Goal: Transaction & Acquisition: Purchase product/service

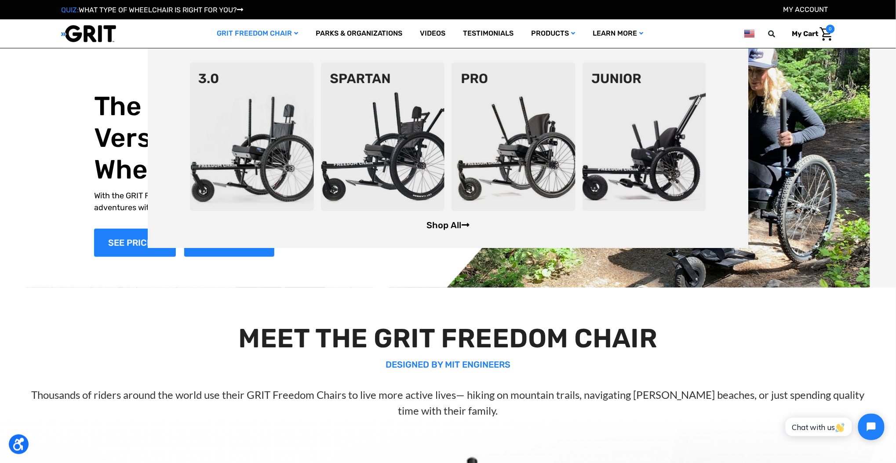
click at [436, 224] on link "Shop All" at bounding box center [447, 225] width 43 height 11
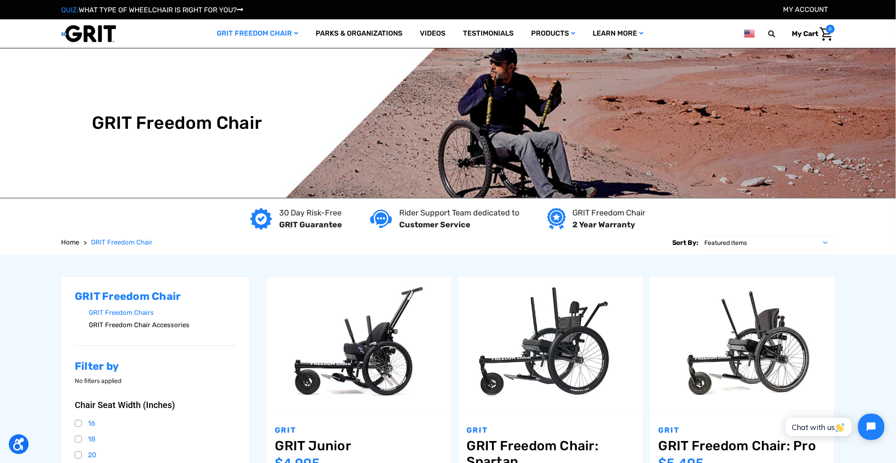
click at [180, 324] on link "GRIT Freedom Chair Accessories" at bounding box center [163, 325] width 148 height 13
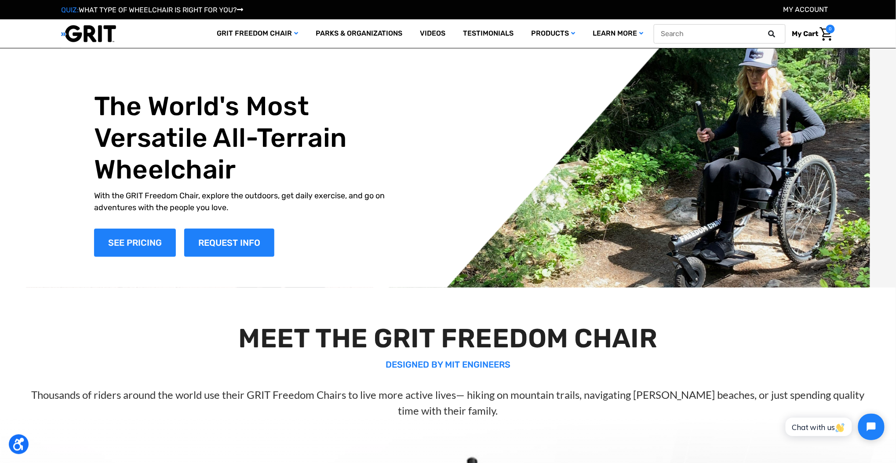
click at [712, 31] on input "text" at bounding box center [719, 33] width 132 height 19
type input "caf junior"
click at [765, 30] on button at bounding box center [774, 34] width 18 height 8
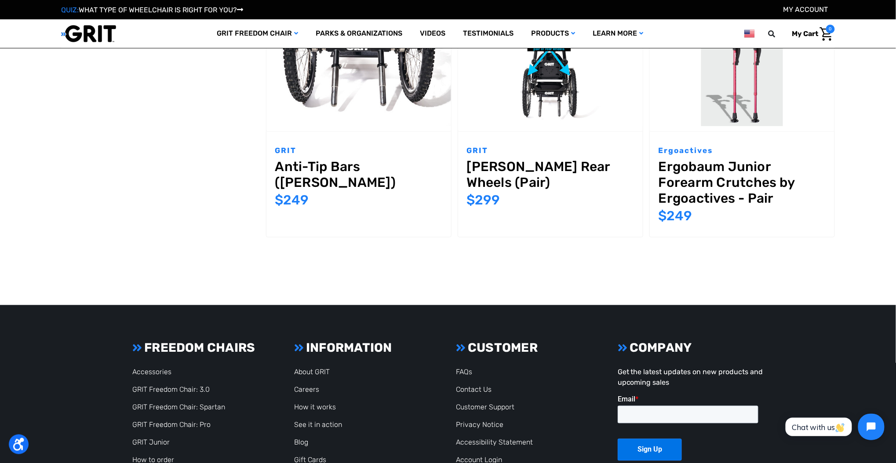
scroll to position [287, 0]
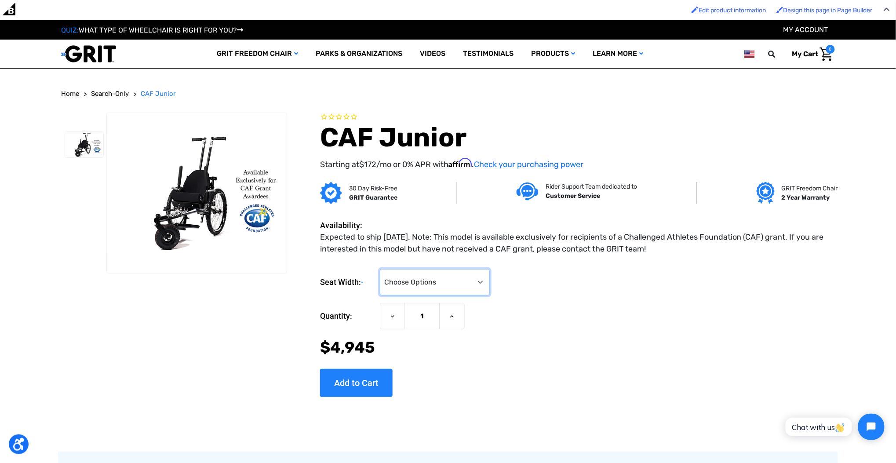
click at [468, 283] on select "Choose Options <10" 11-12"" at bounding box center [435, 282] width 110 height 26
select select "337"
click at [380, 269] on select "Choose Options <10" 11-12"" at bounding box center [435, 282] width 110 height 26
click at [373, 379] on input "Add to Cart" at bounding box center [356, 383] width 73 height 28
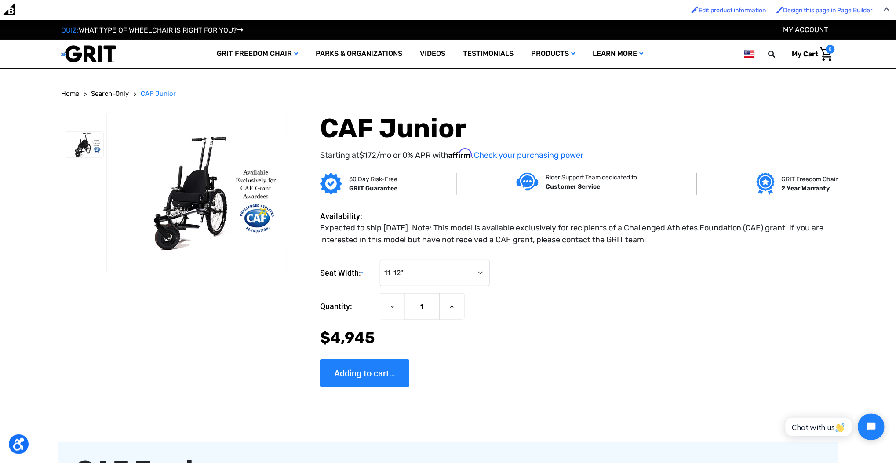
type input "Add to Cart"
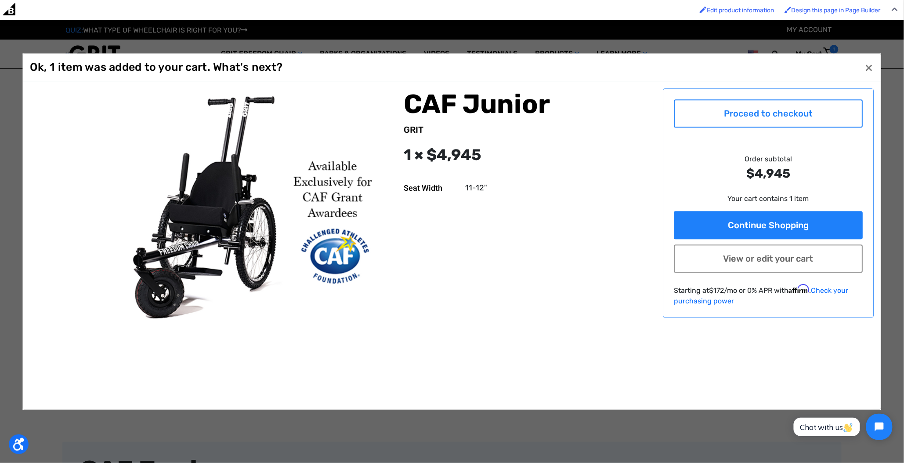
click at [762, 106] on link "Proceed to checkout" at bounding box center [768, 113] width 189 height 28
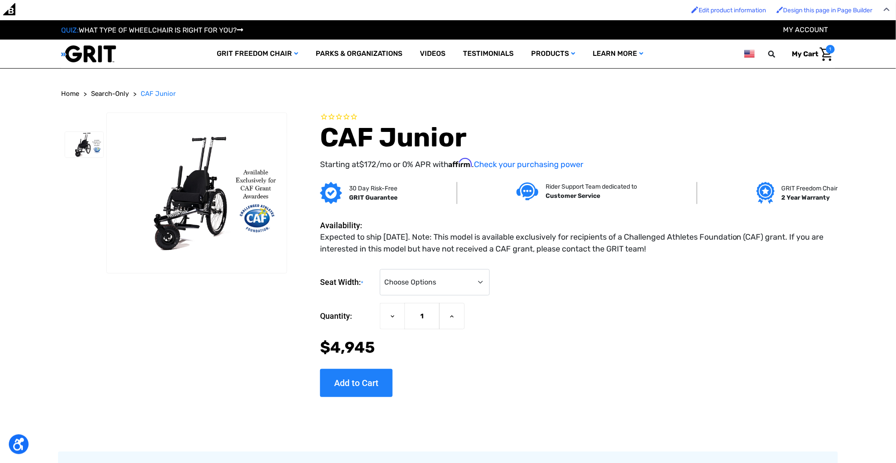
drag, startPoint x: 450, startPoint y: 263, endPoint x: 450, endPoint y: 271, distance: 7.5
click at [450, 263] on div "Seat Width: * Choose Options <10" 11-12" Current Stock: Quantity: Decrease Quan…" at bounding box center [577, 329] width 515 height 134
click at [449, 284] on select "Choose Options <10" 11-12"" at bounding box center [435, 282] width 110 height 26
select select "336"
click at [380, 269] on select "Choose Options <10" 11-12"" at bounding box center [435, 282] width 110 height 26
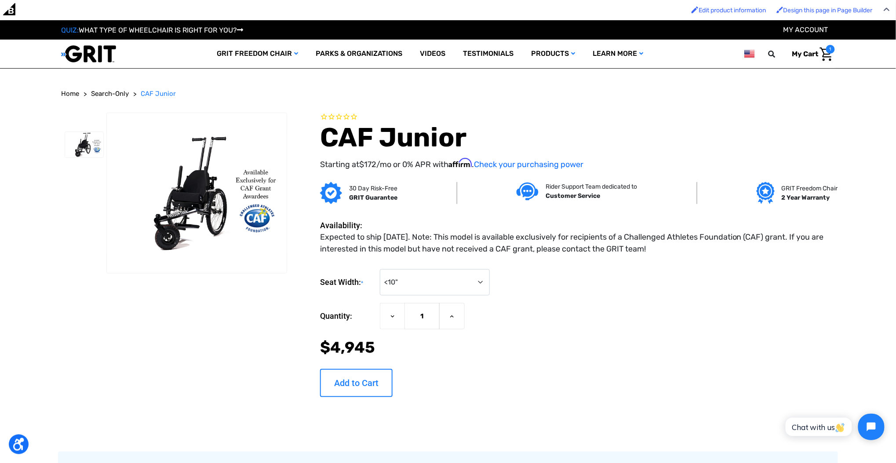
click at [337, 383] on input "Add to Cart" at bounding box center [356, 383] width 73 height 28
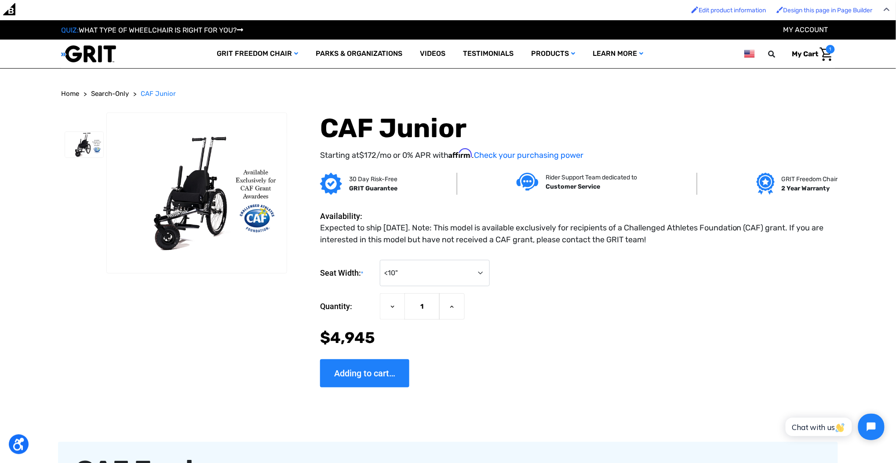
type input "Add to Cart"
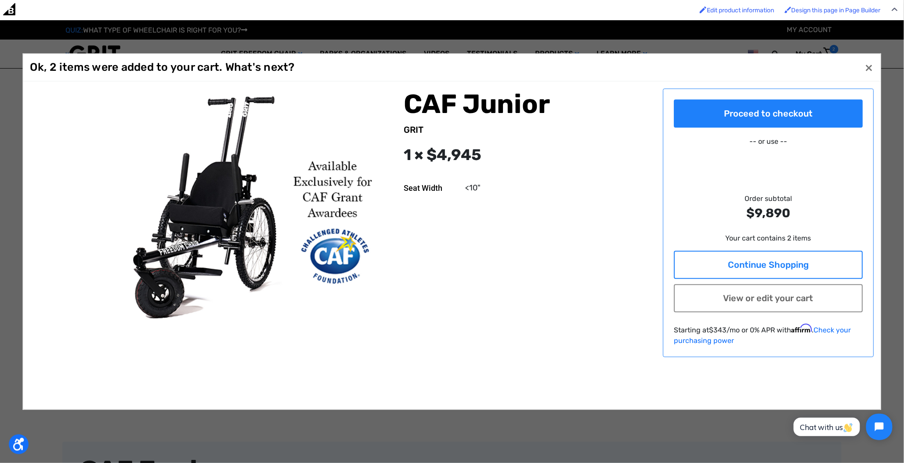
click at [739, 256] on link "Continue Shopping" at bounding box center [768, 264] width 189 height 28
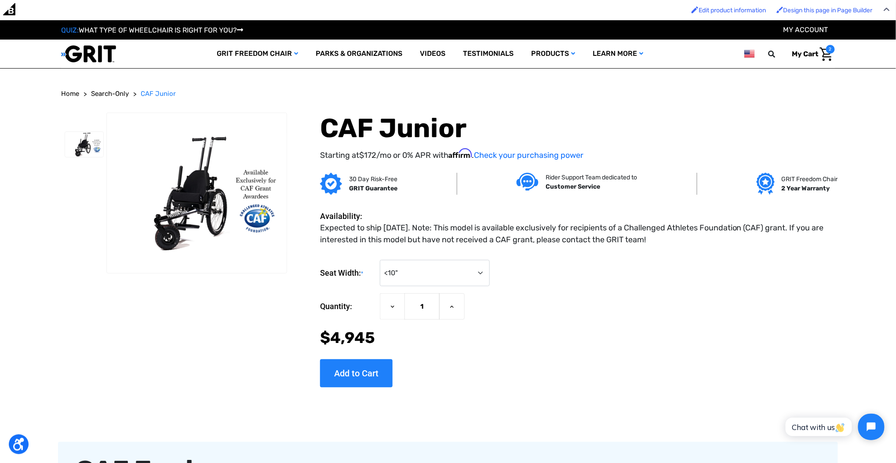
click at [826, 57] on img "Cart with 2 items" at bounding box center [826, 54] width 13 height 14
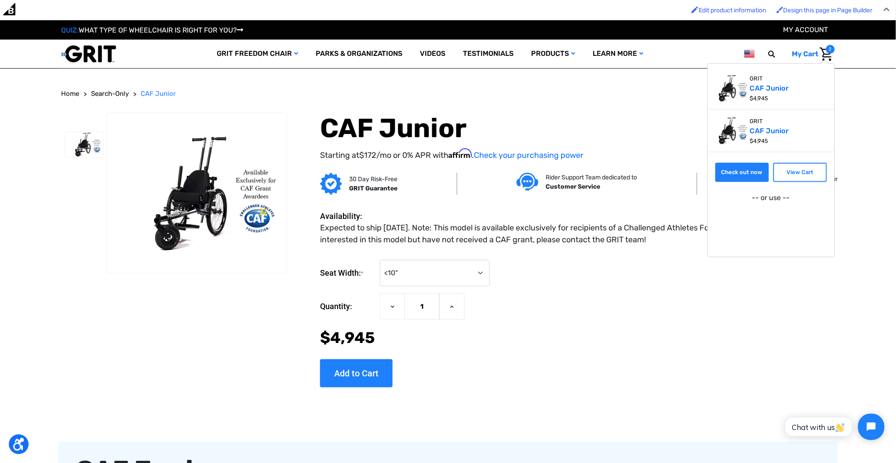
click at [748, 166] on link "Check out now" at bounding box center [742, 172] width 54 height 19
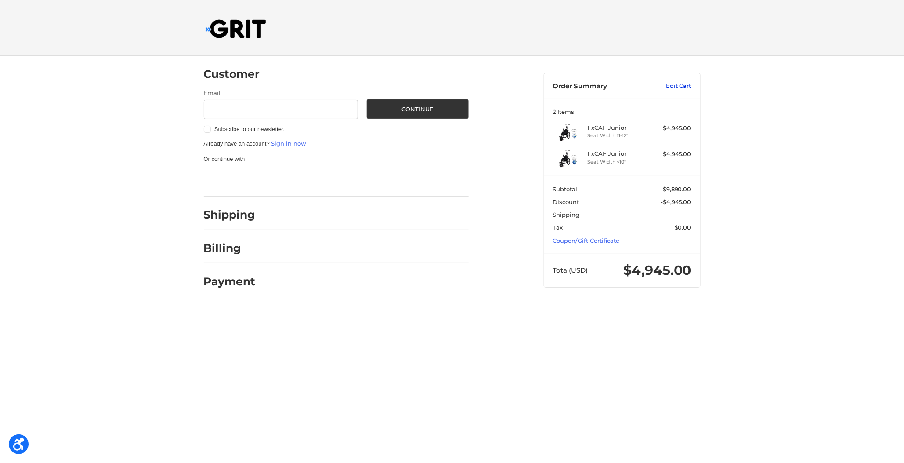
click at [679, 83] on link "Edit Cart" at bounding box center [669, 86] width 44 height 9
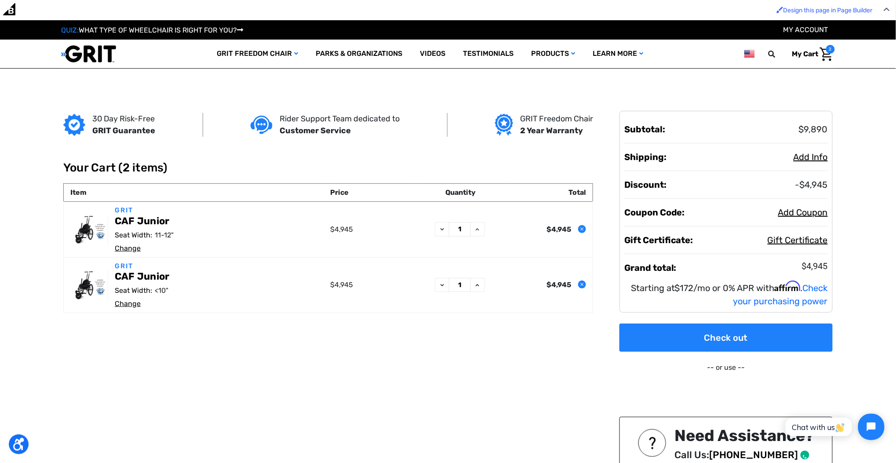
click at [581, 228] on icon "Remove CAF Junior from cart" at bounding box center [581, 228] width 5 height 5
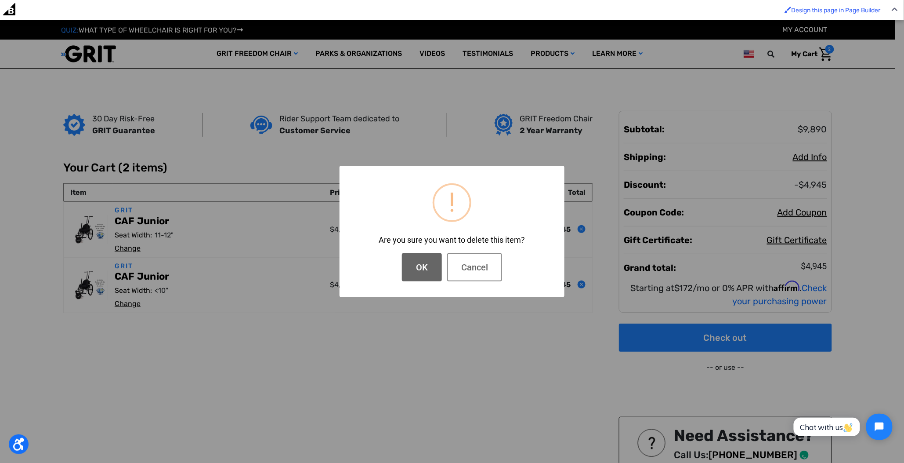
click at [418, 265] on button "OK" at bounding box center [422, 267] width 40 height 28
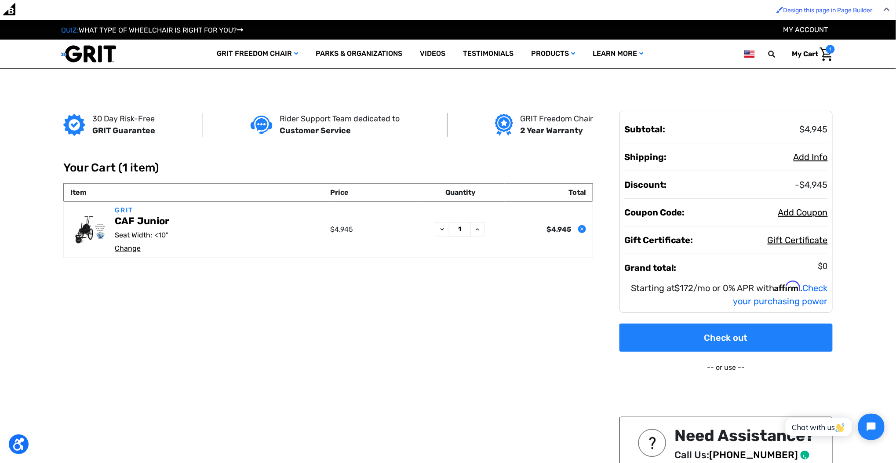
click at [678, 317] on div "30 Day Risk-Free GRIT Guarantee Rider Support Team dedicated to Customer Servic…" at bounding box center [448, 315] width 780 height 453
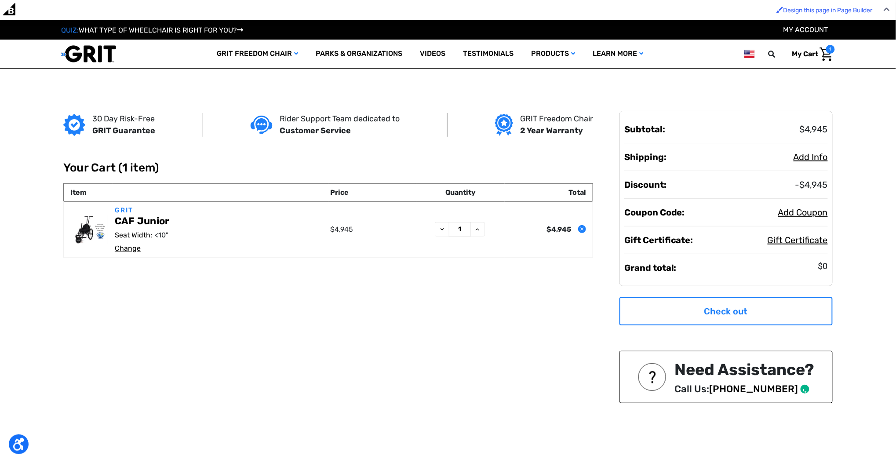
click at [684, 315] on link "Check out" at bounding box center [725, 311] width 213 height 28
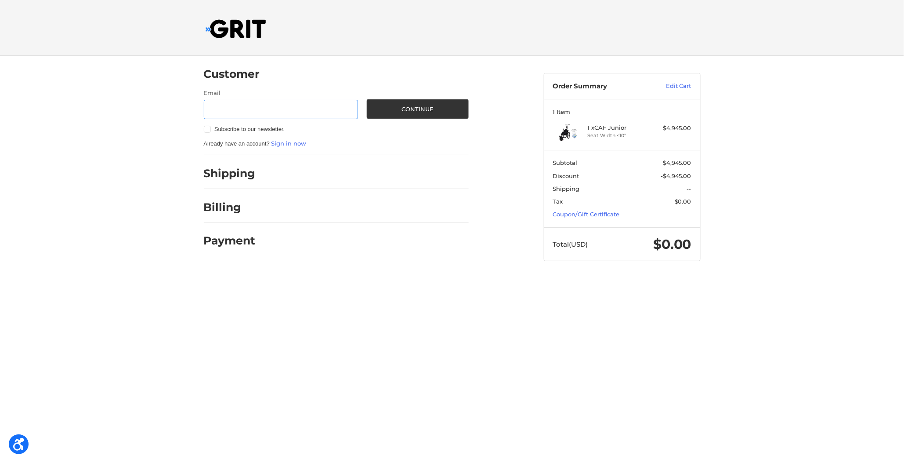
click at [230, 107] on input "Email" at bounding box center [281, 110] width 155 height 20
type input "[EMAIL_ADDRESS][DOMAIN_NAME]"
click at [412, 116] on button "Continue" at bounding box center [418, 108] width 102 height 19
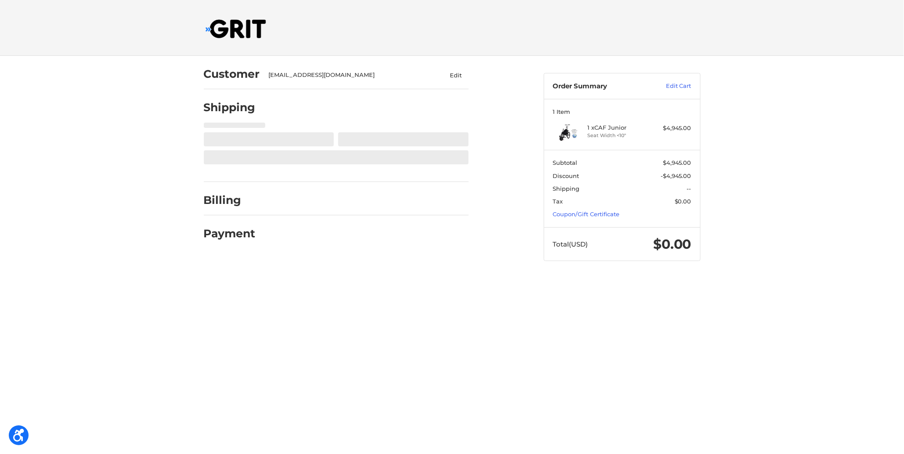
select select "US"
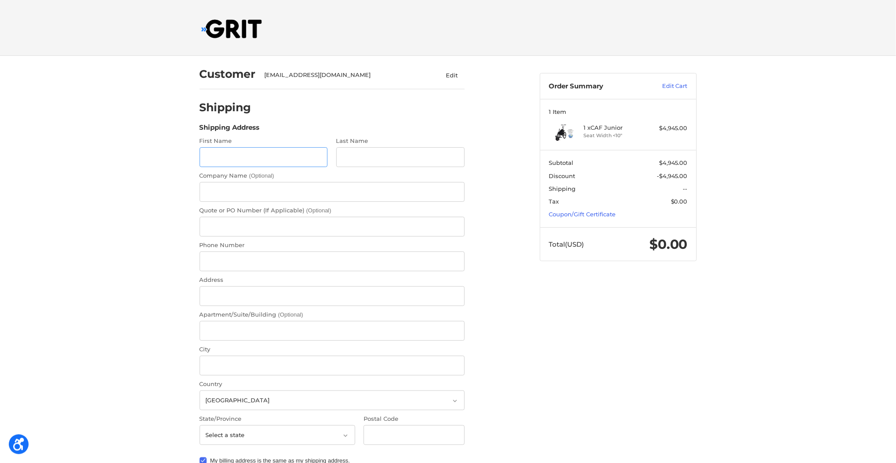
click at [238, 162] on input "First Name" at bounding box center [263, 157] width 128 height 20
type input "[PERSON_NAME]"
type input "asdg"
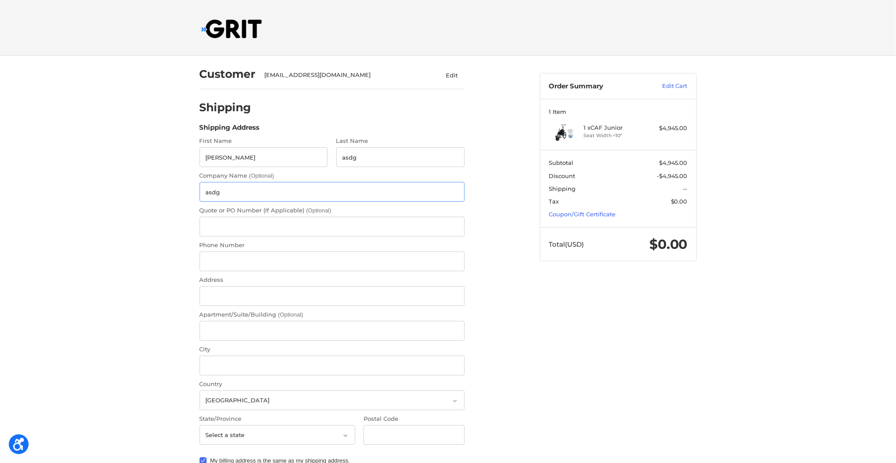
type input "asdg"
type input "8602081603"
type input "[STREET_ADDRESS]"
type input "[GEOGRAPHIC_DATA]"
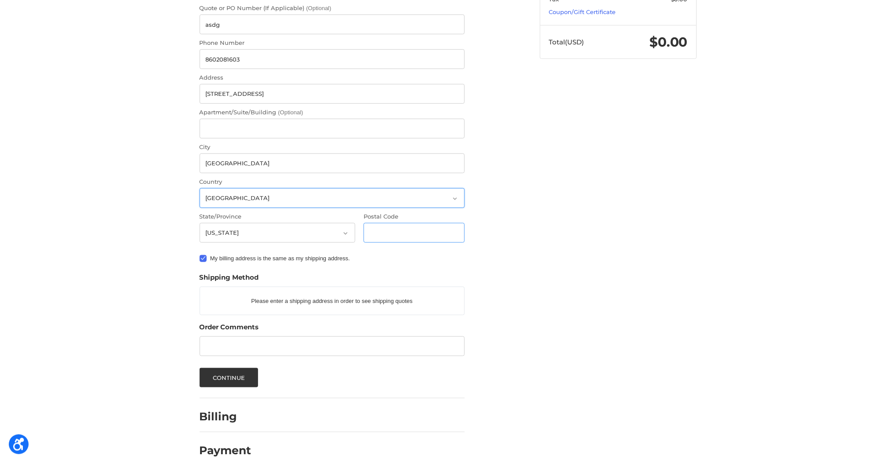
scroll to position [213, 0]
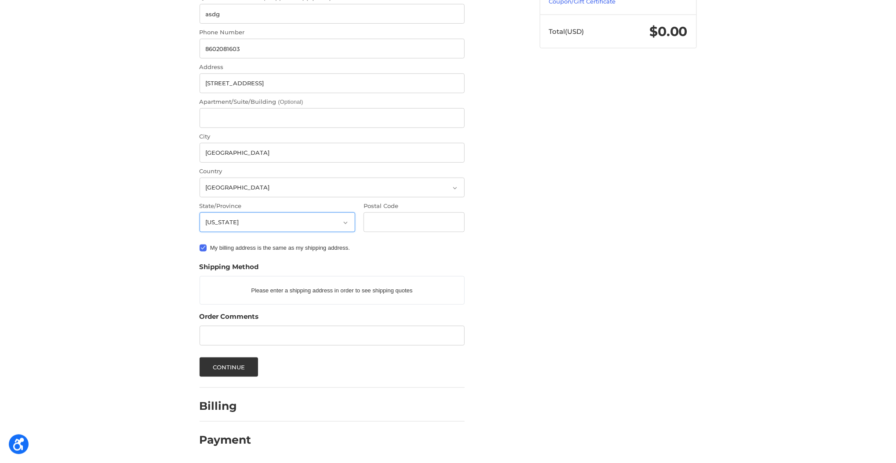
click at [234, 220] on select "Select a state [US_STATE] [US_STATE] [US_STATE] [US_STATE] [US_STATE] Armed For…" at bounding box center [277, 222] width 156 height 20
select select "PA"
click at [199, 212] on select "Select a state [US_STATE] [US_STATE] [US_STATE] [US_STATE] [US_STATE] Armed For…" at bounding box center [277, 222] width 156 height 20
click at [378, 221] on input "Postal Code" at bounding box center [413, 222] width 101 height 20
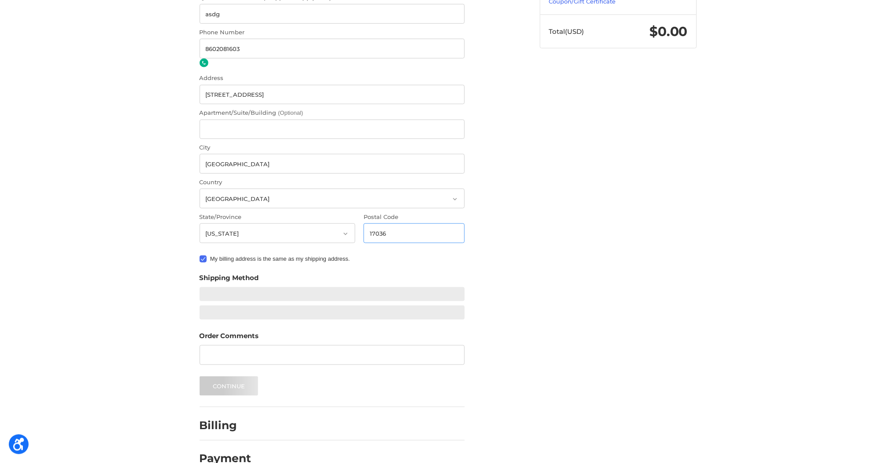
type input "17036"
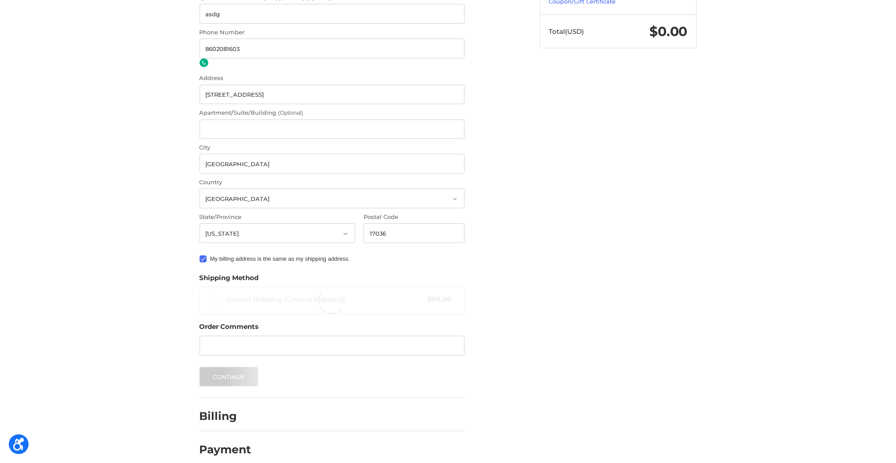
radio input "true"
